Goal: Task Accomplishment & Management: Manage account settings

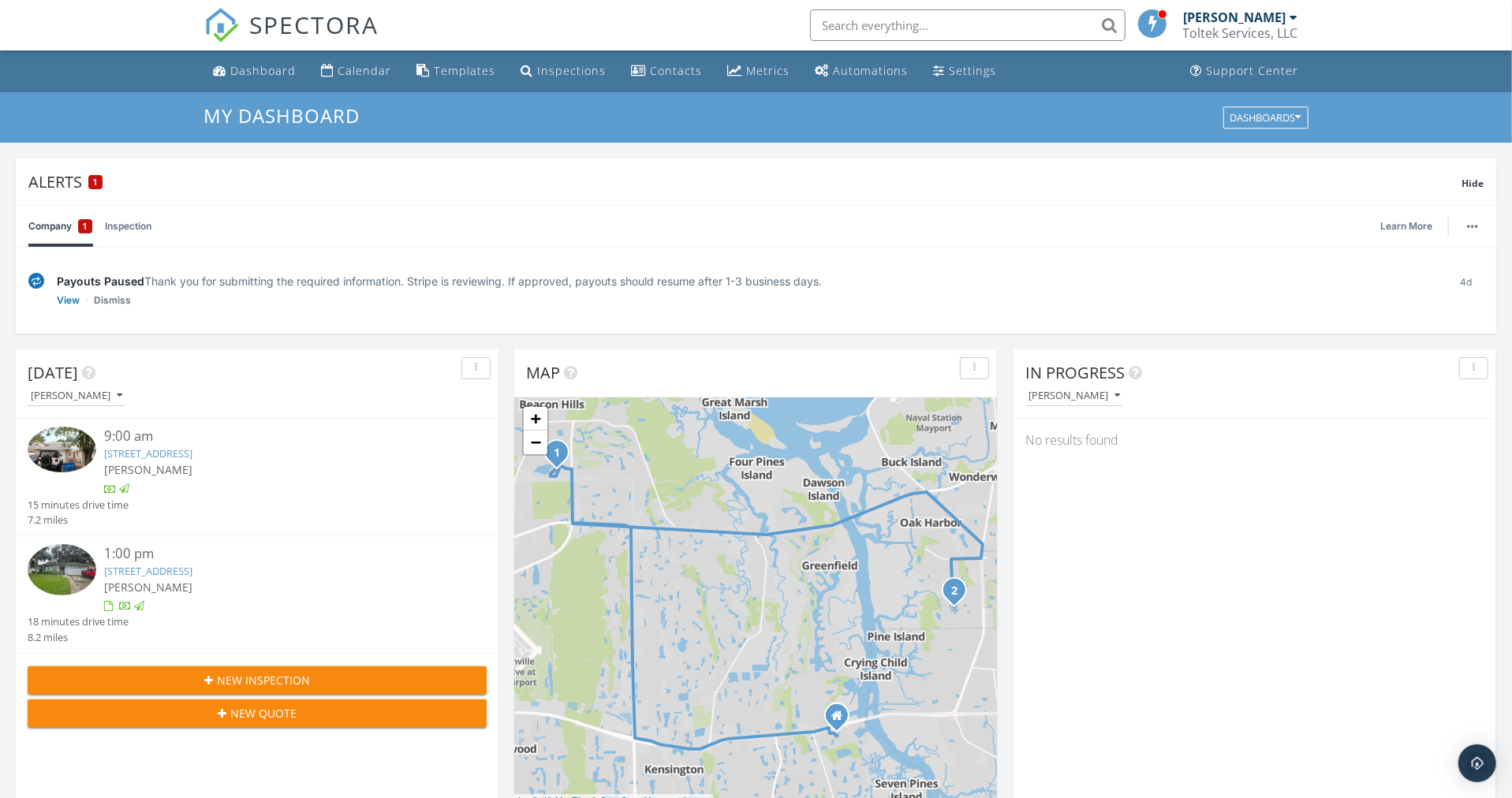
click at [1239, 30] on div "Toltek Services, LLC" at bounding box center [1240, 33] width 115 height 16
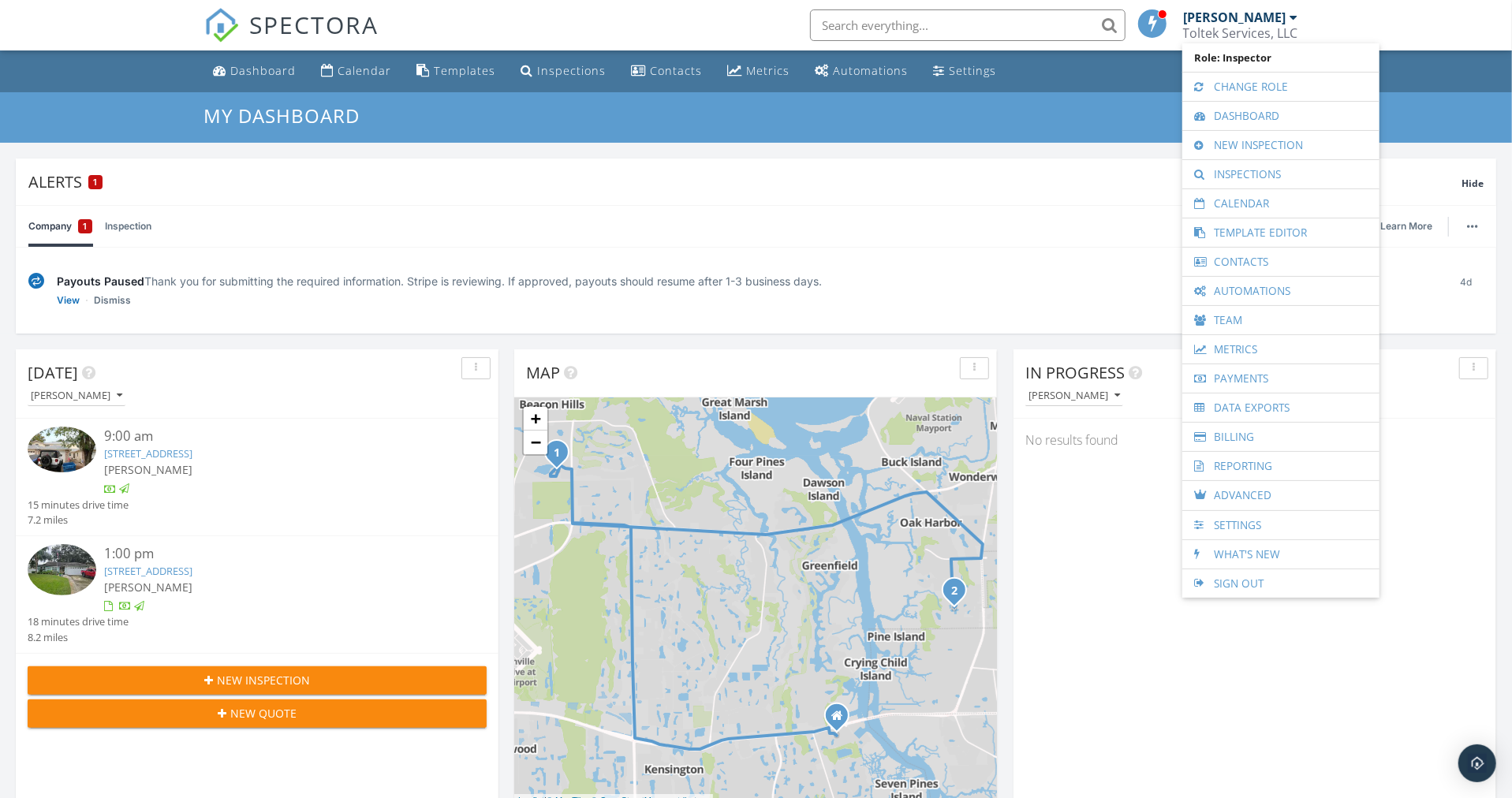
click at [1231, 436] on link "Billing" at bounding box center [1280, 437] width 182 height 28
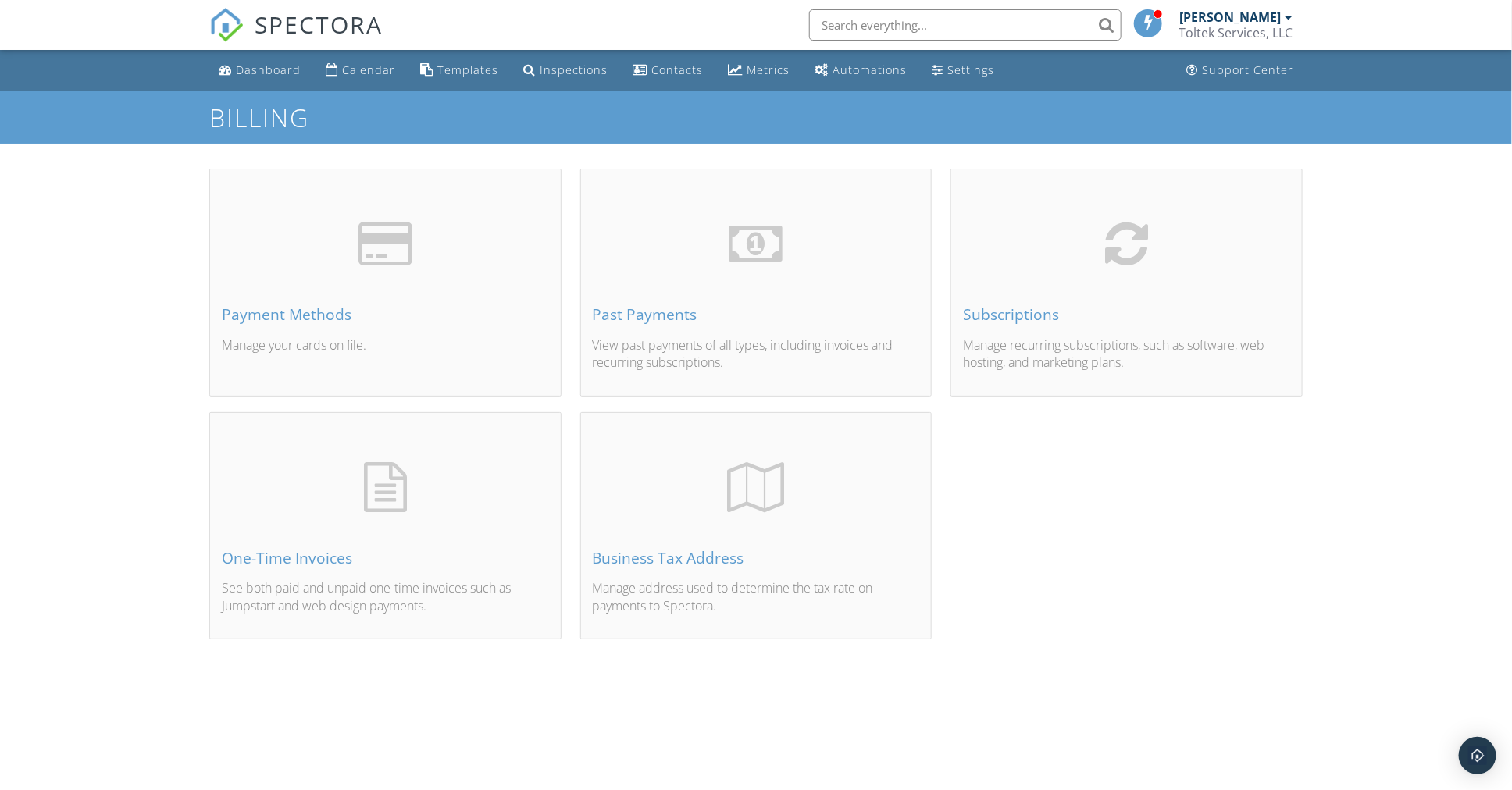
click at [290, 311] on div "Payment Methods" at bounding box center [385, 314] width 327 height 17
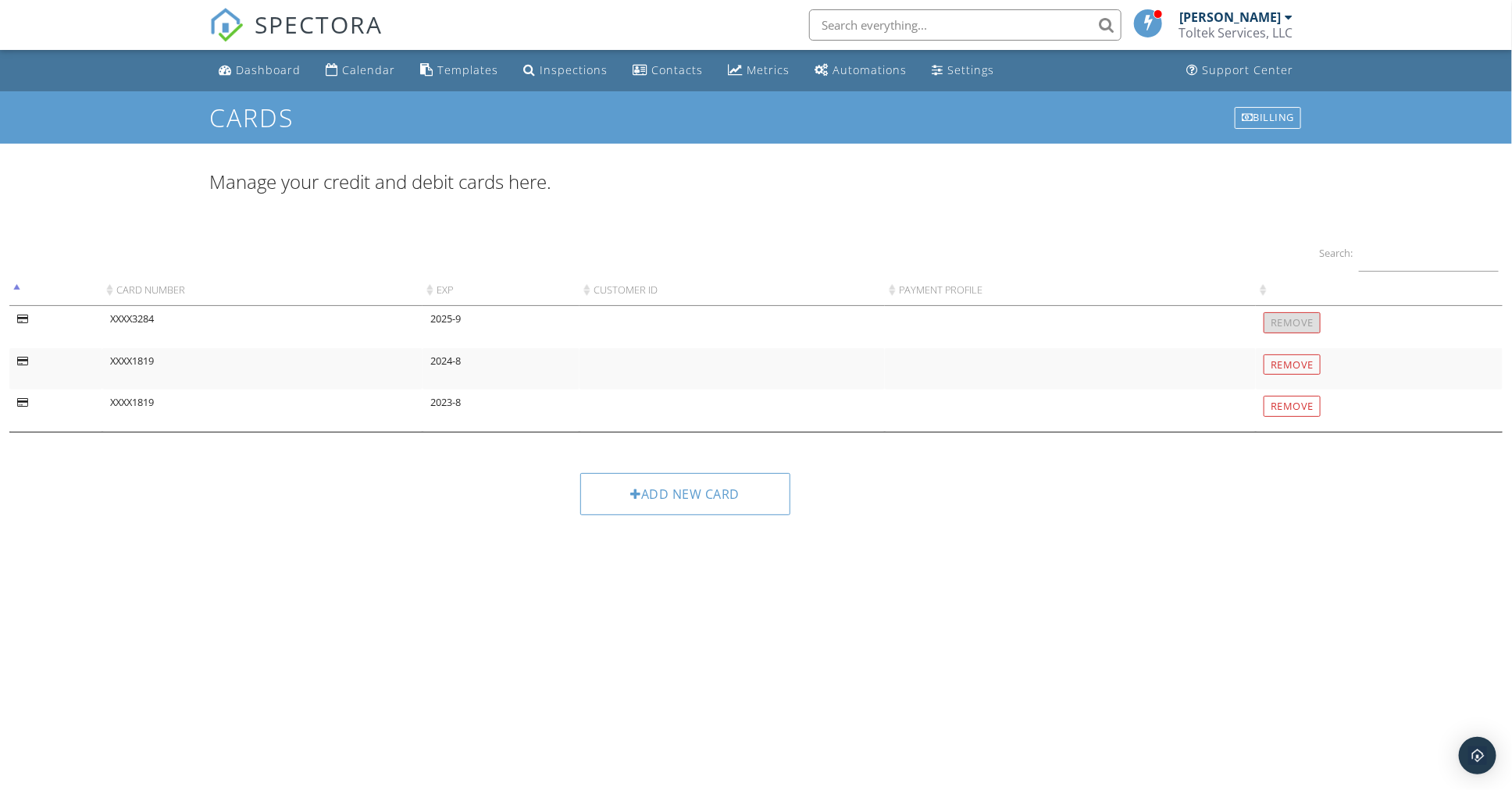
click at [686, 497] on div "Add new card" at bounding box center [685, 494] width 211 height 43
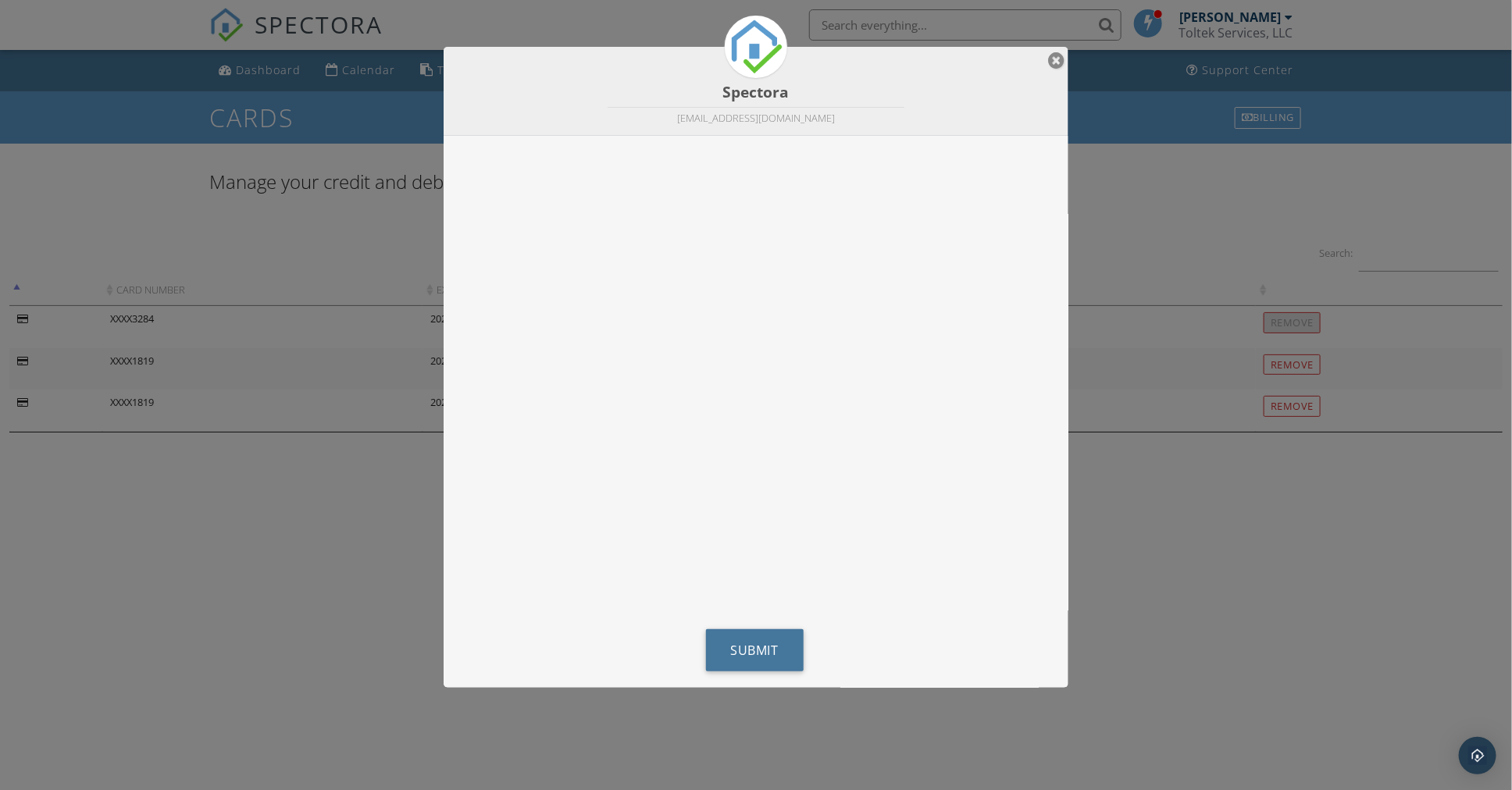
click at [752, 649] on span "Submit" at bounding box center [755, 650] width 48 height 17
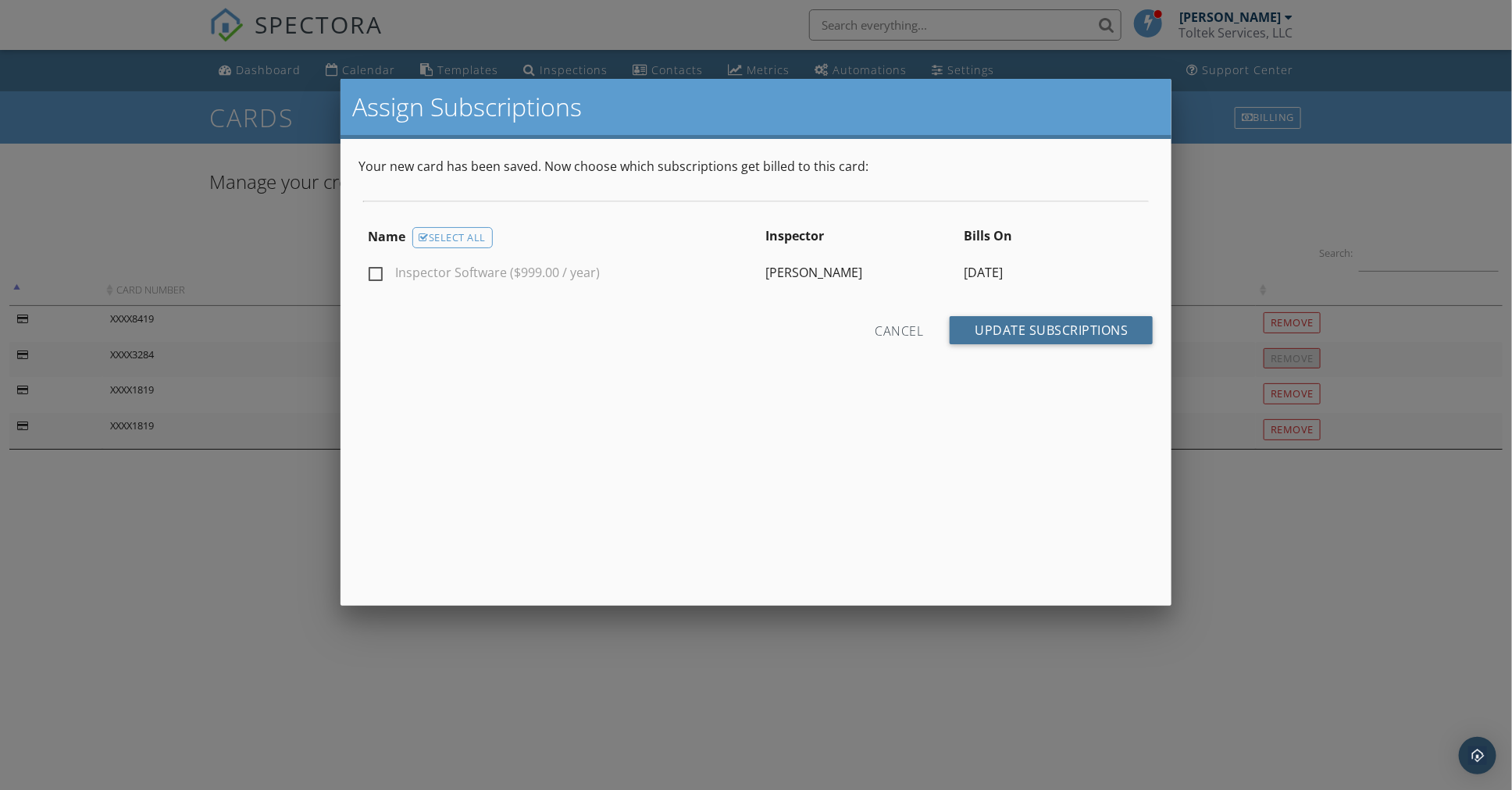
click at [1050, 329] on input "Update Subscriptions" at bounding box center [1051, 330] width 203 height 28
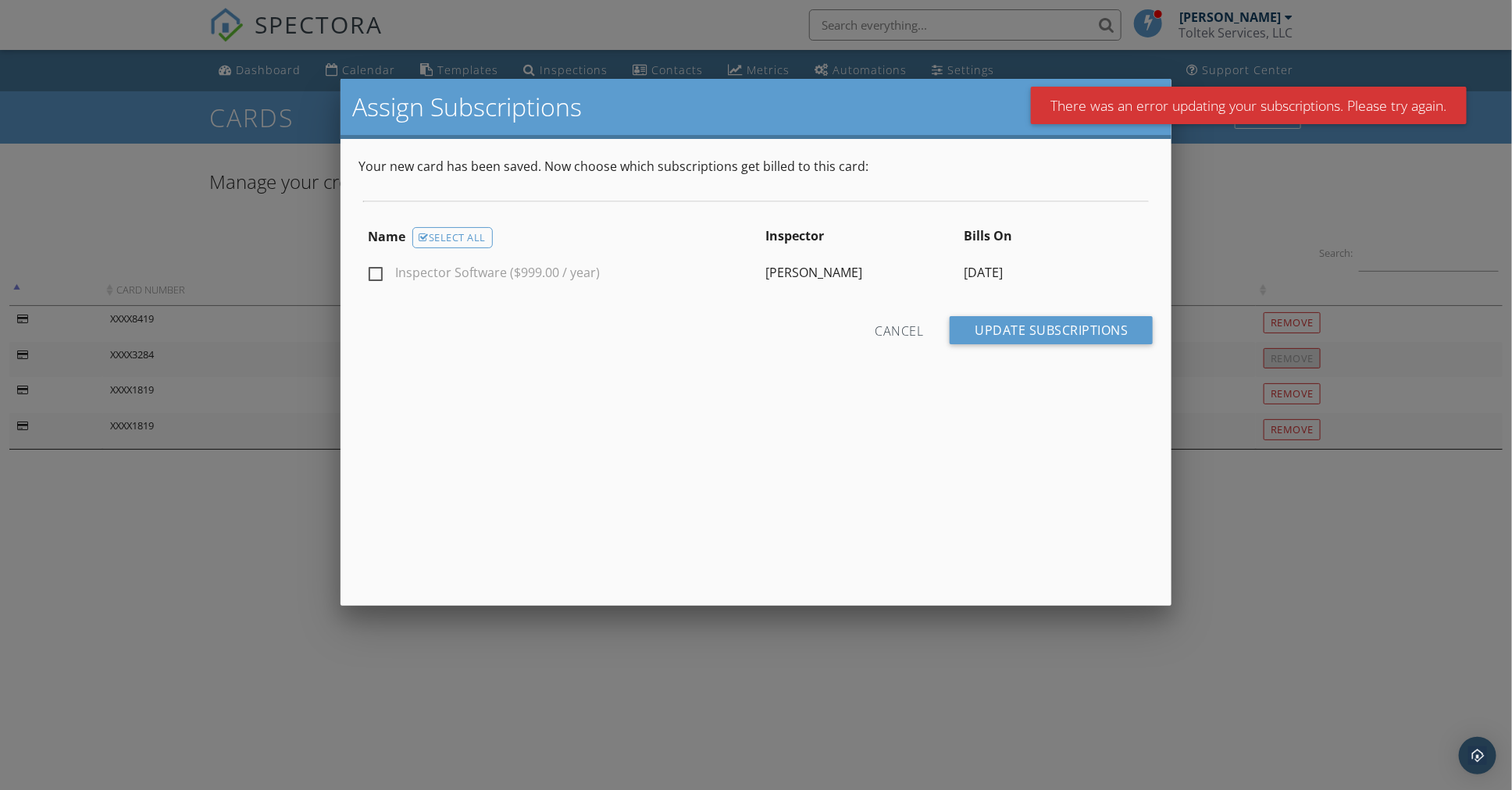
click at [378, 268] on label "Inspector Software ($999.00 / year)" at bounding box center [484, 275] width 232 height 19
click at [378, 270] on input "Inspector Software ($999.00 / year)" at bounding box center [373, 275] width 10 height 10
checkbox input "true"
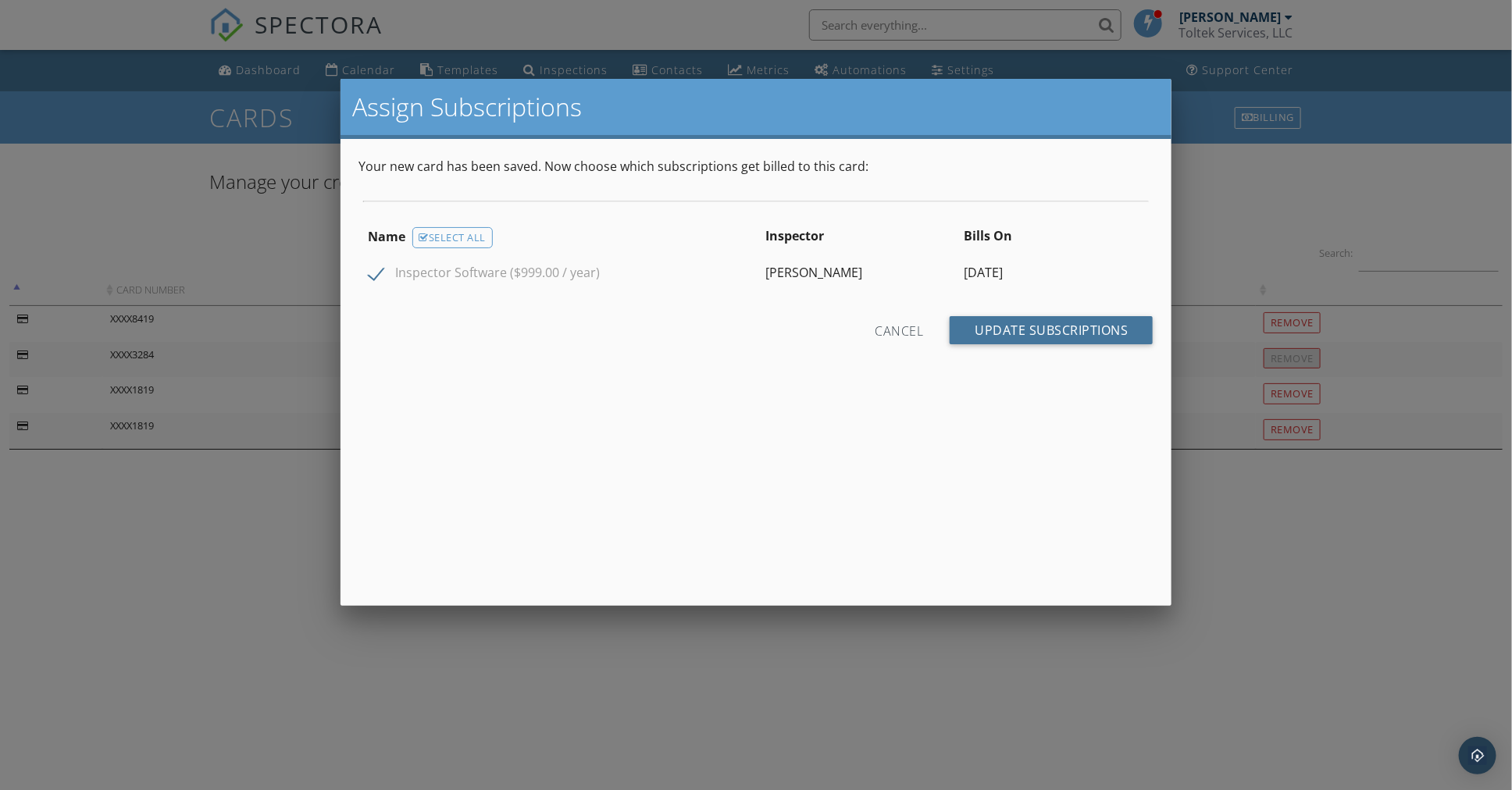
click at [1053, 329] on input "Update Subscriptions" at bounding box center [1051, 330] width 203 height 28
